Goal: Information Seeking & Learning: Learn about a topic

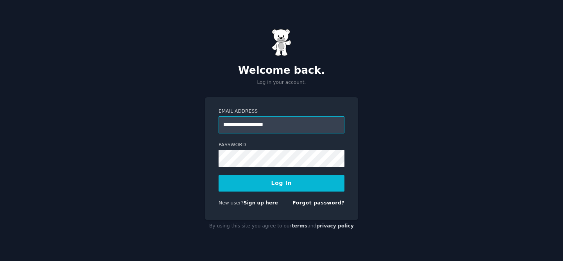
type input "**********"
click at [218, 175] on button "Log In" at bounding box center [281, 183] width 126 height 16
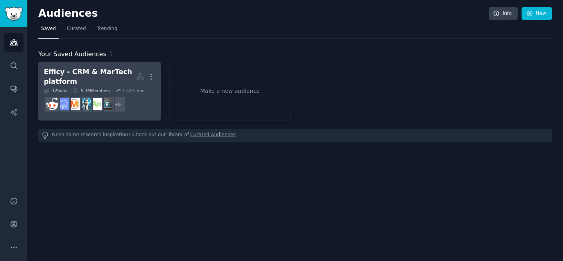
click at [108, 74] on div "Efficy - CRM & MarTech platform" at bounding box center [90, 76] width 92 height 19
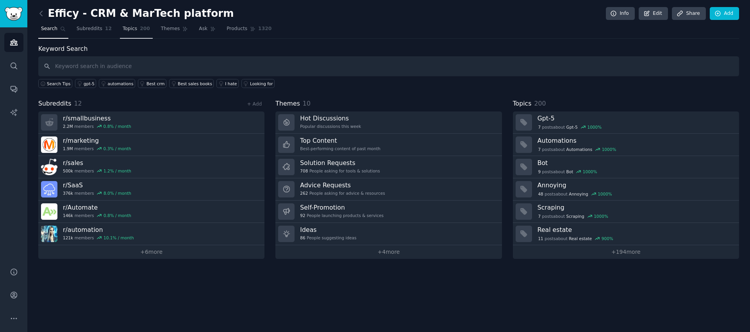
click at [133, 27] on span "Topics" at bounding box center [130, 28] width 14 height 7
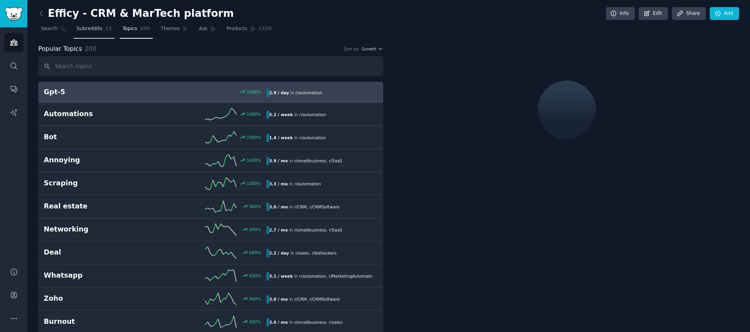
click at [102, 30] on link "Subreddits 12" at bounding box center [94, 31] width 41 height 16
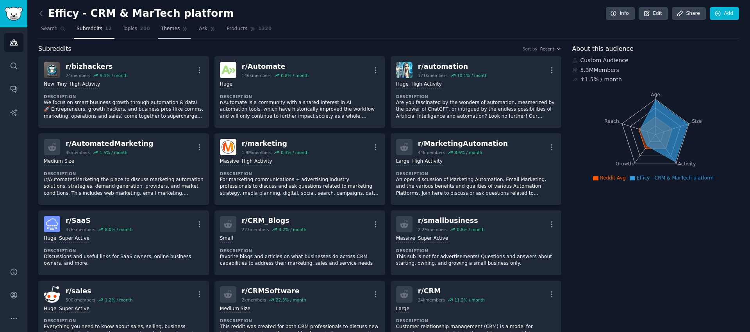
click at [170, 30] on span "Themes" at bounding box center [170, 28] width 19 height 7
